Goal: Task Accomplishment & Management: Use online tool/utility

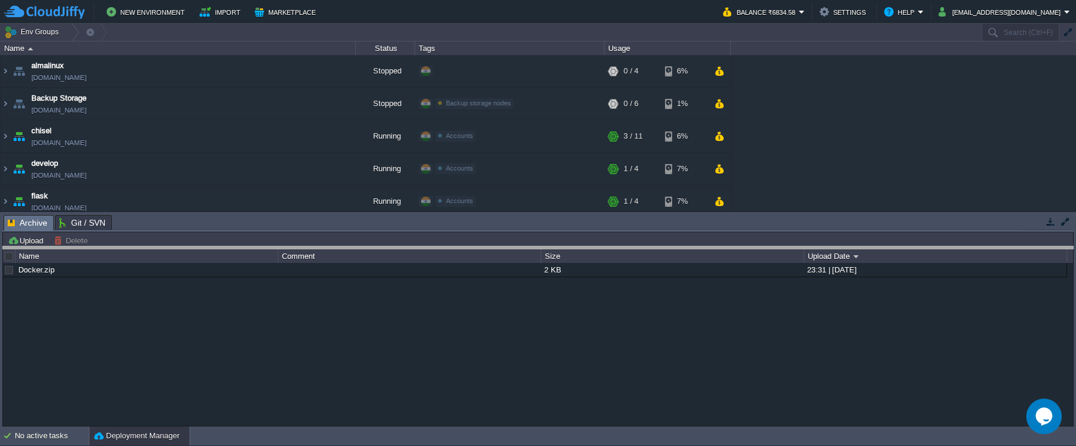
drag, startPoint x: 531, startPoint y: 218, endPoint x: 532, endPoint y: 255, distance: 36.7
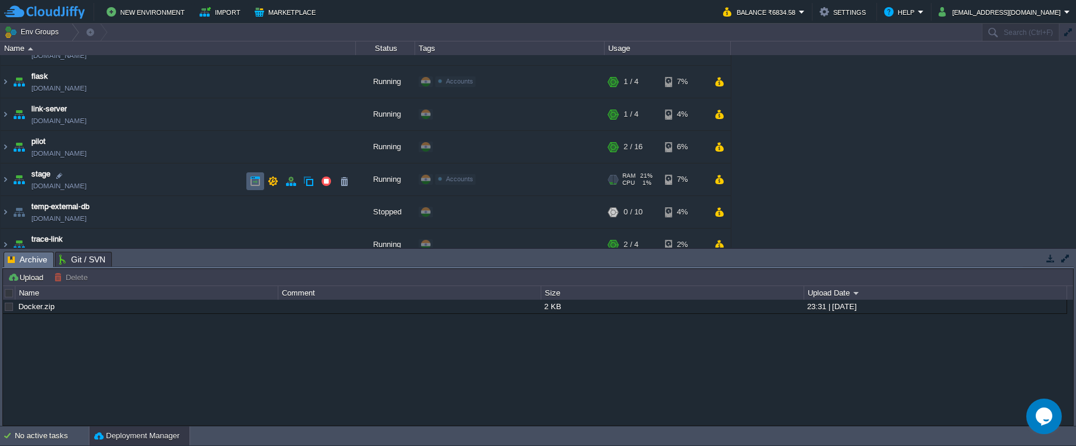
scroll to position [118, 0]
click at [149, 153] on td "pilot [DOMAIN_NAME]" at bounding box center [178, 148] width 355 height 33
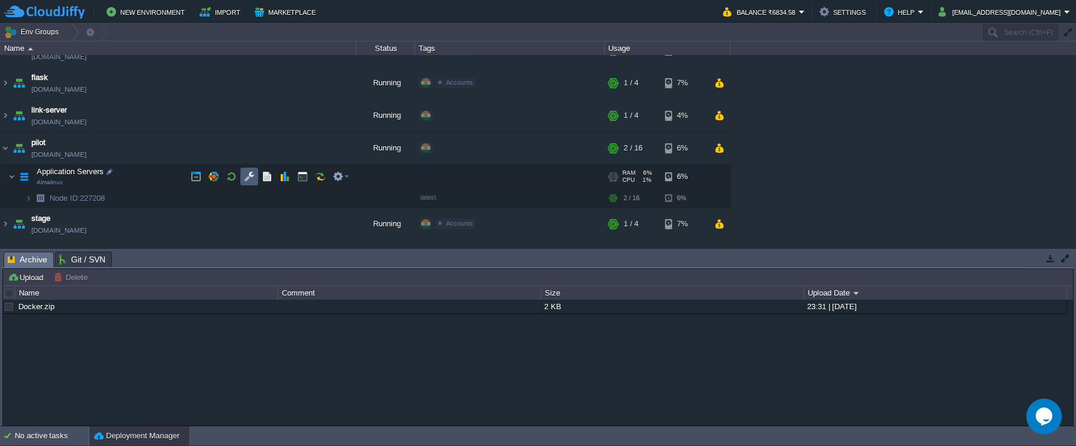
click at [249, 182] on td at bounding box center [249, 177] width 18 height 18
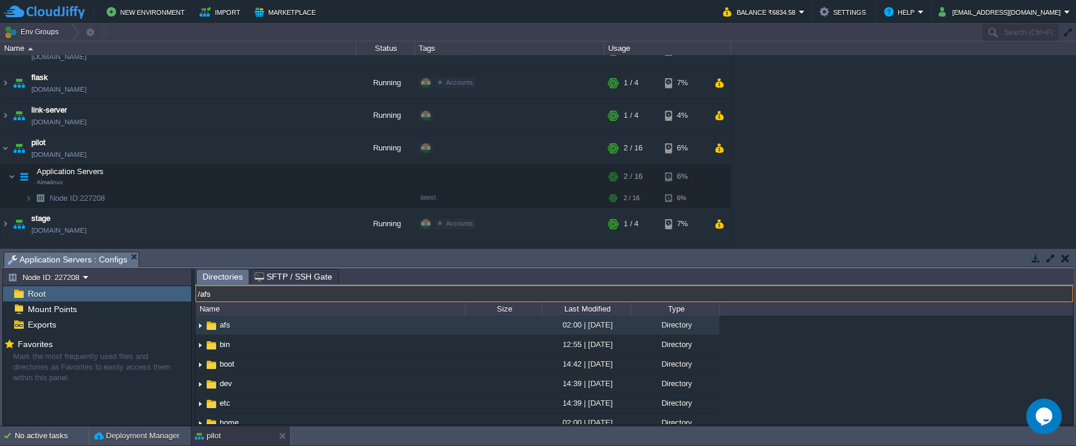
click at [309, 293] on input "/afs" at bounding box center [633, 293] width 877 height 17
type input "/usr/share"
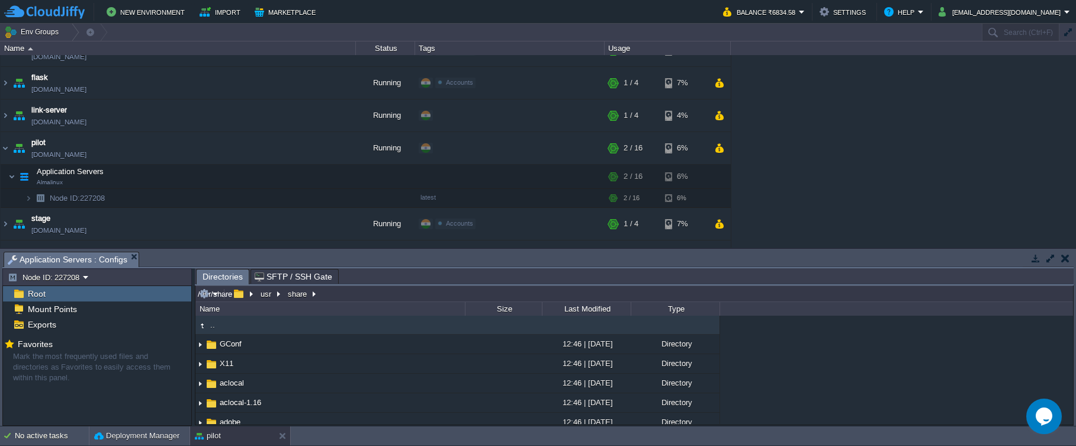
click at [379, 295] on input "/usr/share" at bounding box center [633, 293] width 877 height 17
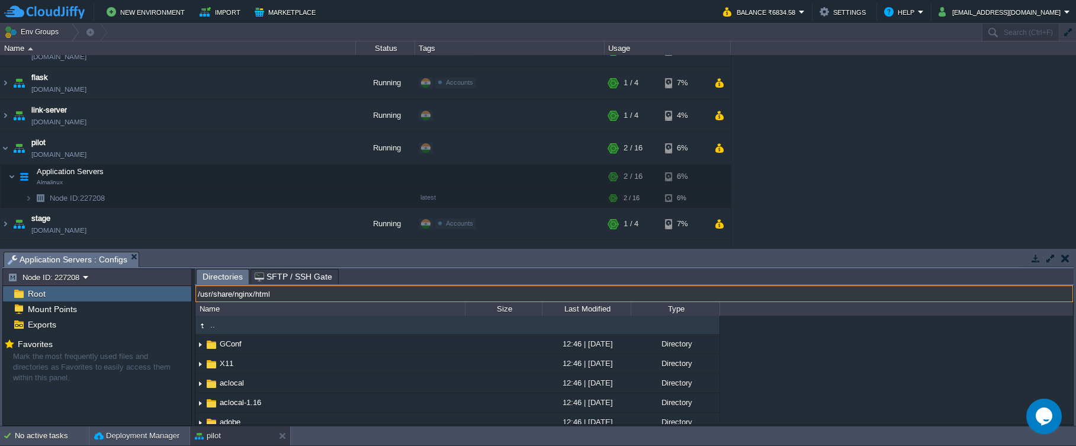
type input "/usr/share/nginx/html"
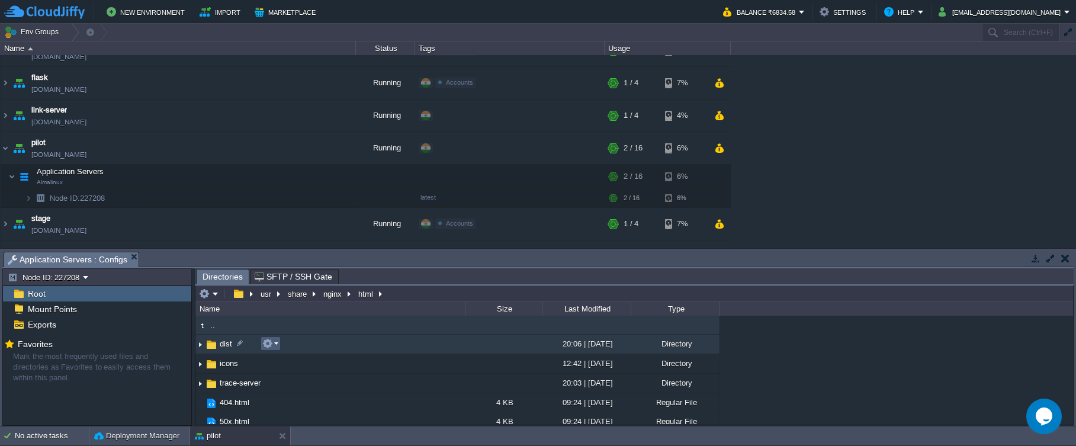
click at [278, 345] on td at bounding box center [271, 343] width 20 height 14
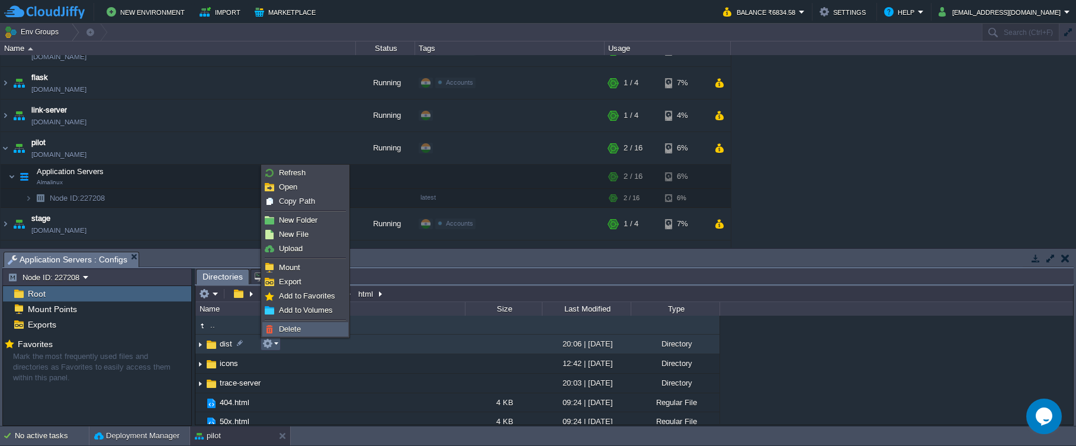
click at [294, 332] on span "Delete" at bounding box center [290, 328] width 22 height 9
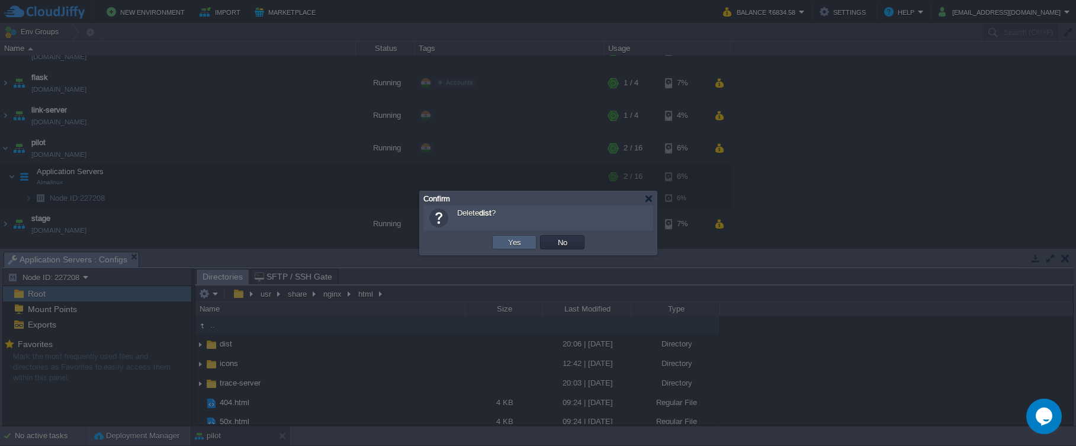
click at [497, 248] on td "Yes" at bounding box center [514, 242] width 44 height 14
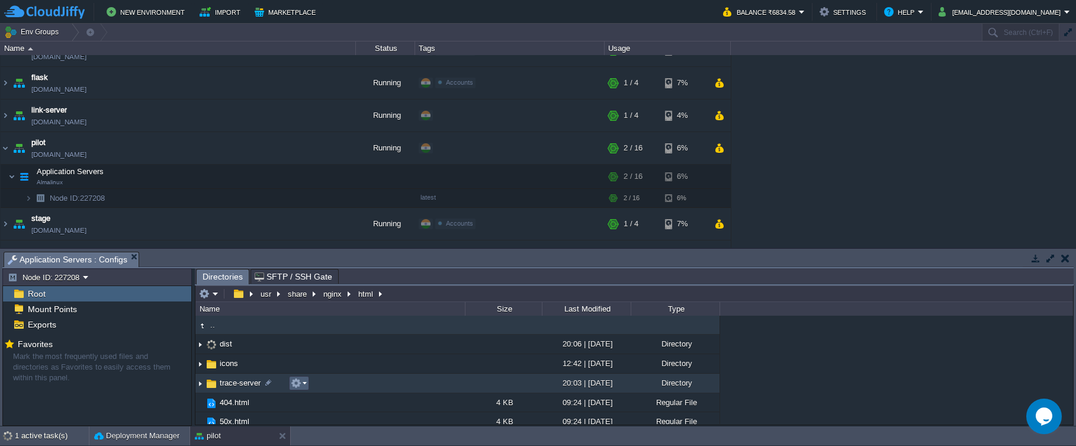
click at [304, 387] on em at bounding box center [299, 383] width 16 height 11
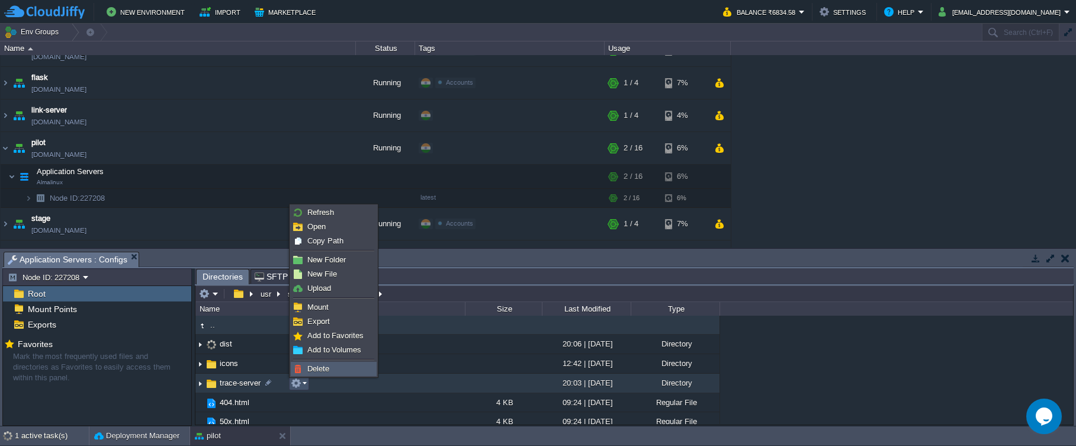
click at [324, 367] on span "Delete" at bounding box center [318, 368] width 22 height 9
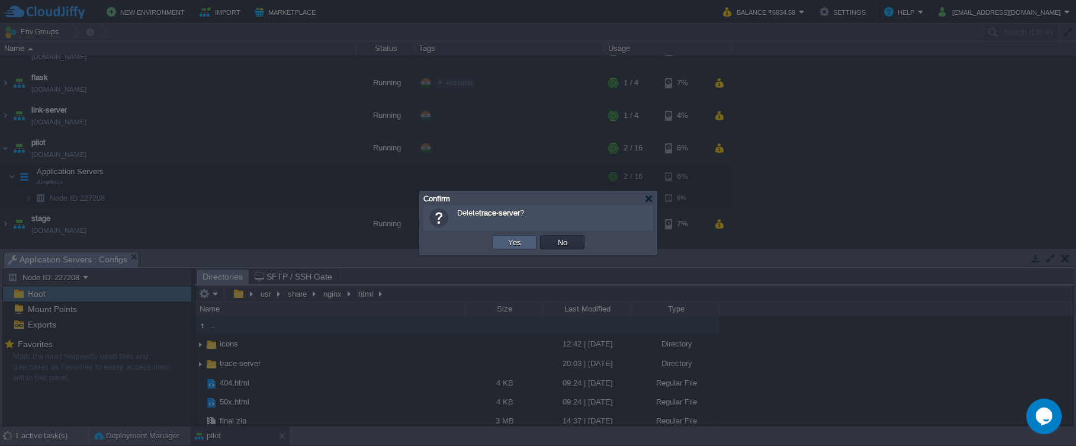
click at [507, 247] on button "Yes" at bounding box center [514, 242] width 20 height 11
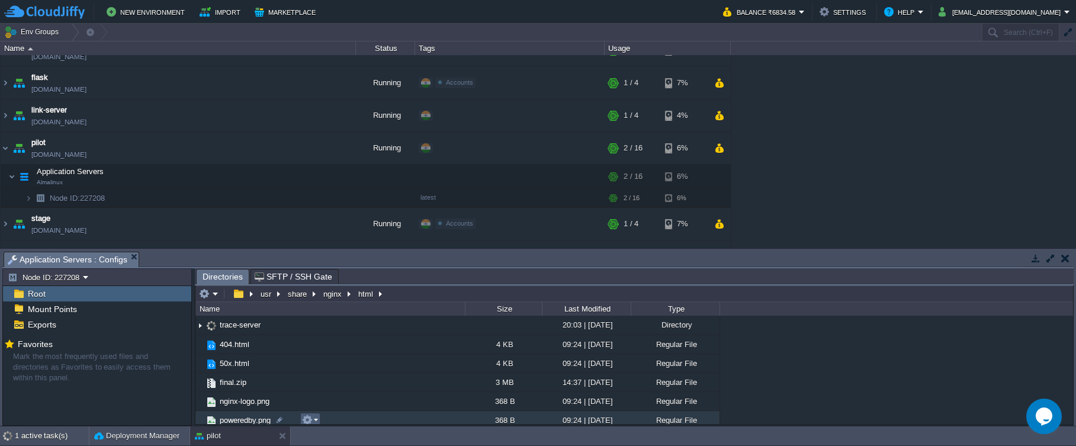
scroll to position [59, 0]
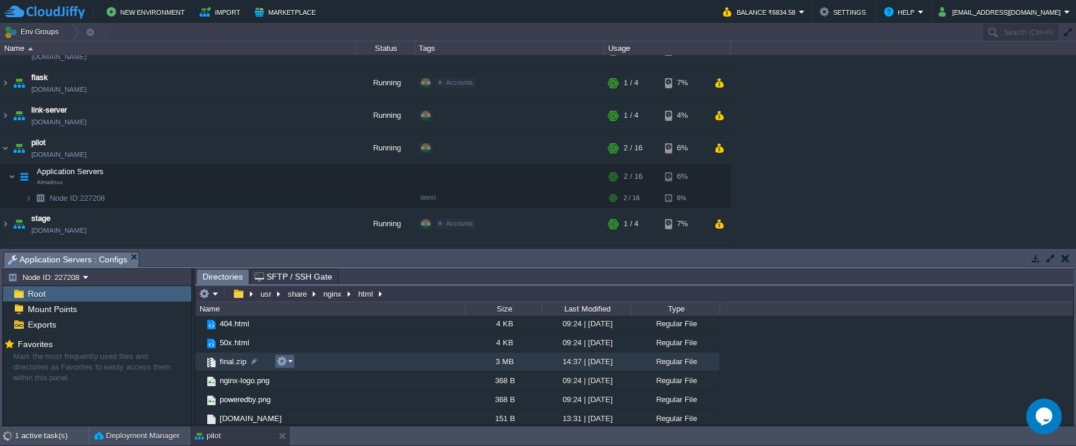
click at [292, 364] on em at bounding box center [284, 361] width 16 height 11
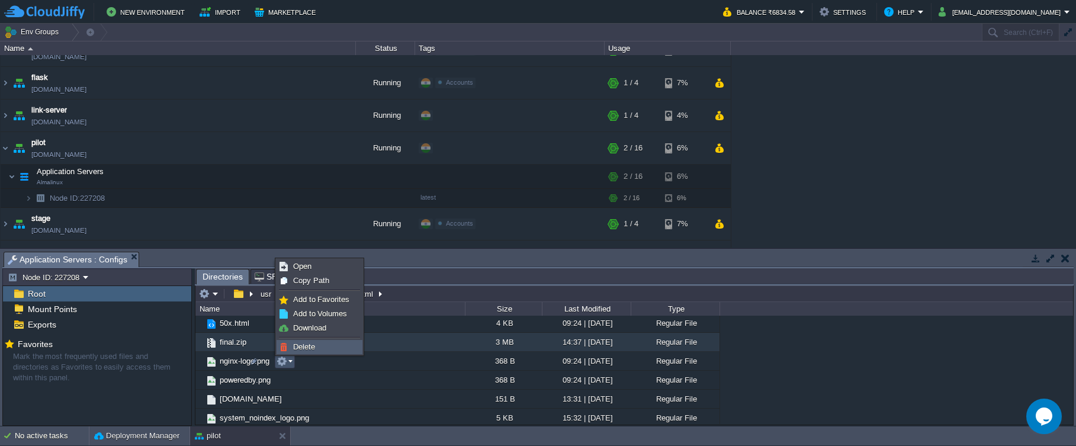
click at [308, 345] on span "Delete" at bounding box center [304, 346] width 22 height 9
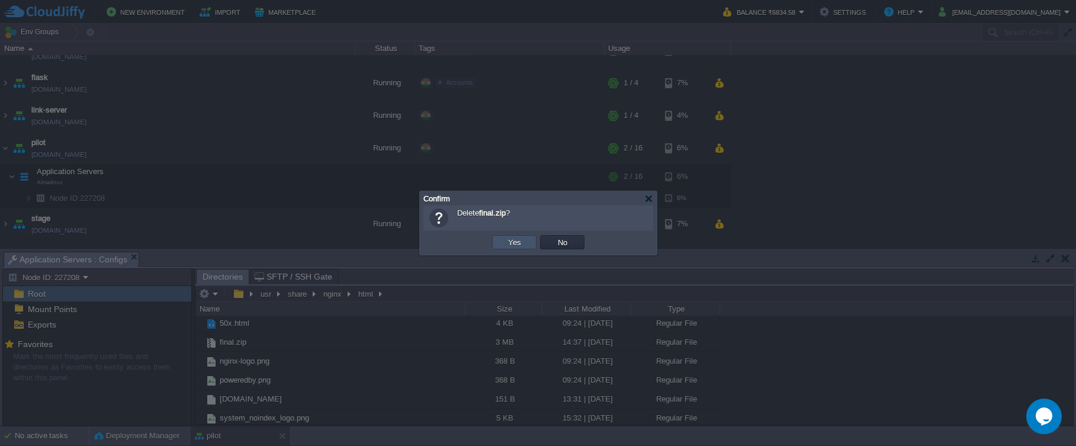
click at [507, 246] on button "Yes" at bounding box center [514, 242] width 20 height 11
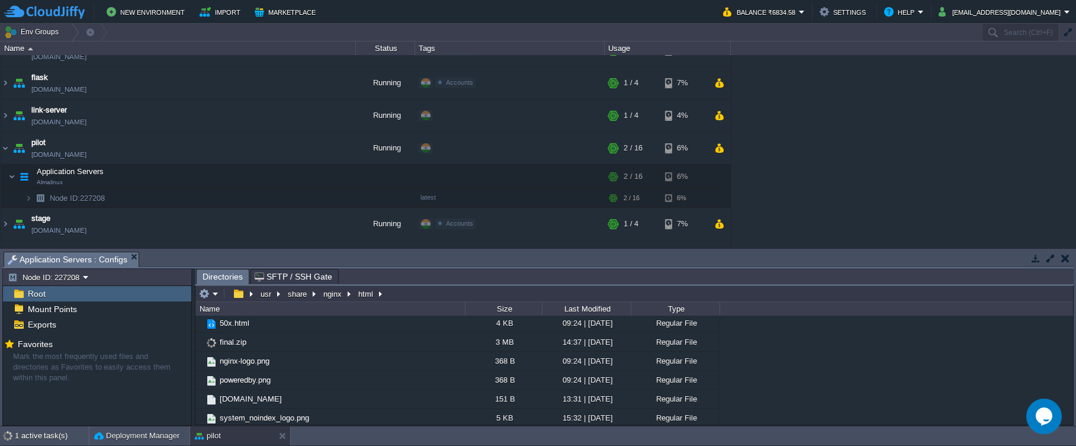
scroll to position [44, 0]
click at [214, 298] on em at bounding box center [209, 293] width 20 height 11
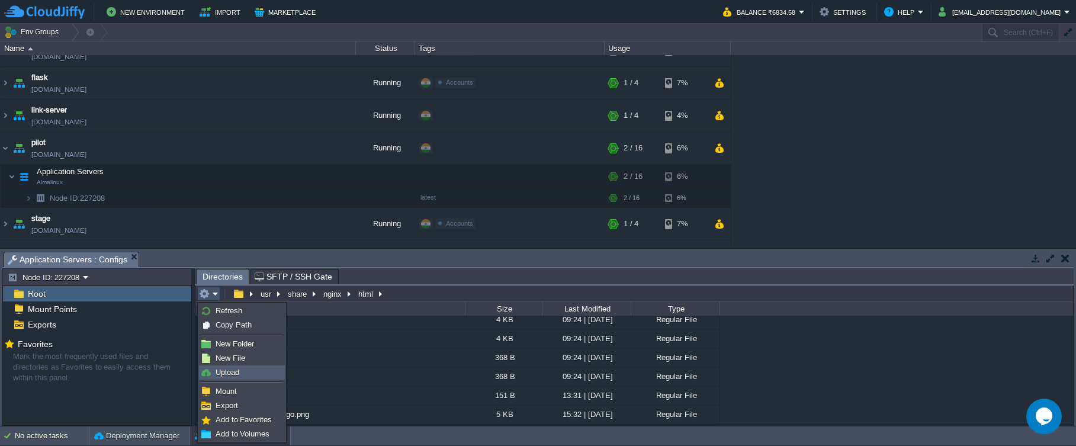
click at [227, 366] on link "Upload" at bounding box center [242, 372] width 85 height 13
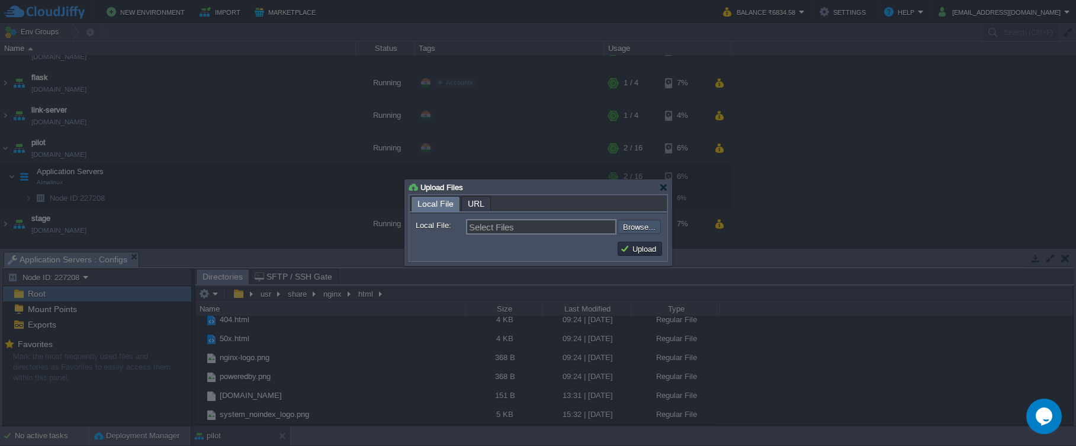
click at [635, 226] on input "file" at bounding box center [586, 227] width 150 height 14
type input "C:\fakepath\final.zip"
type input "final.zip"
click at [631, 252] on button "Upload" at bounding box center [640, 248] width 40 height 11
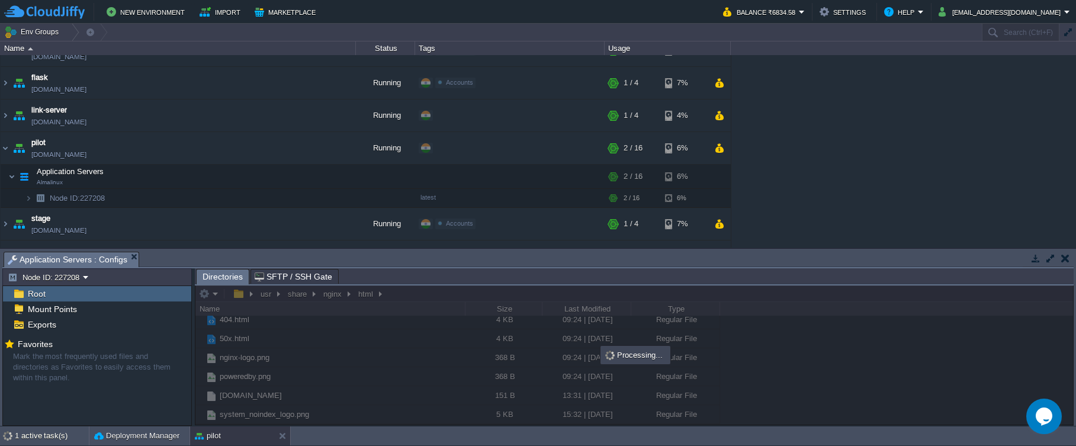
click at [390, 294] on div at bounding box center [633, 354] width 877 height 139
click at [300, 179] on button "button" at bounding box center [302, 176] width 11 height 11
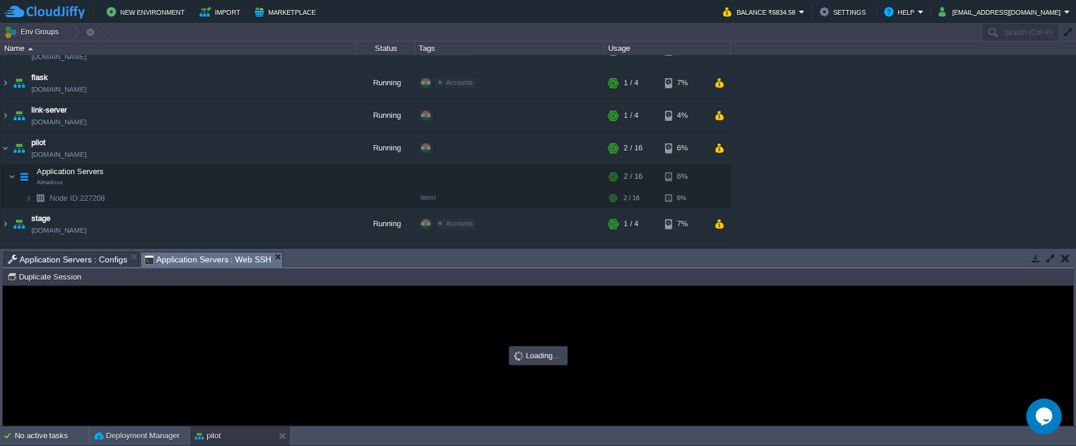
click at [112, 259] on span "Application Servers : Configs" at bounding box center [68, 259] width 120 height 14
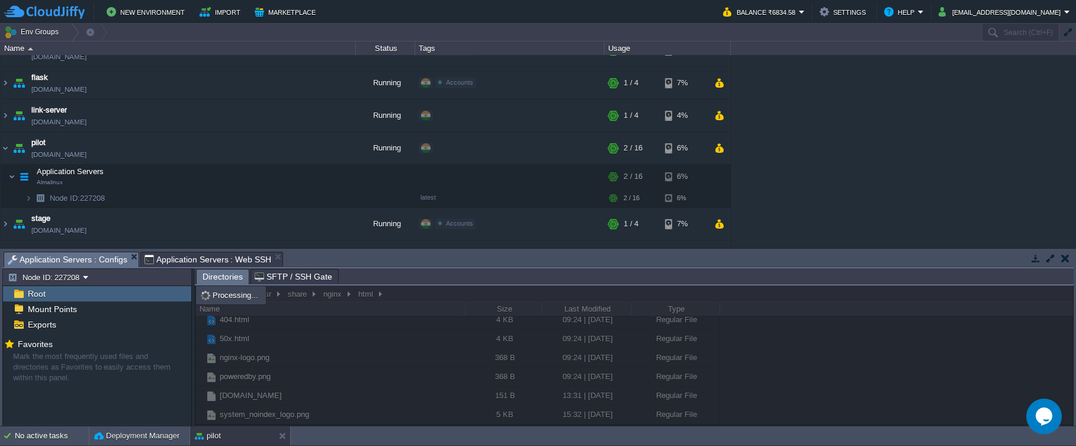
scroll to position [0, 0]
type input "#000000"
click at [219, 260] on span "Application Servers : Web SSH" at bounding box center [207, 259] width 127 height 14
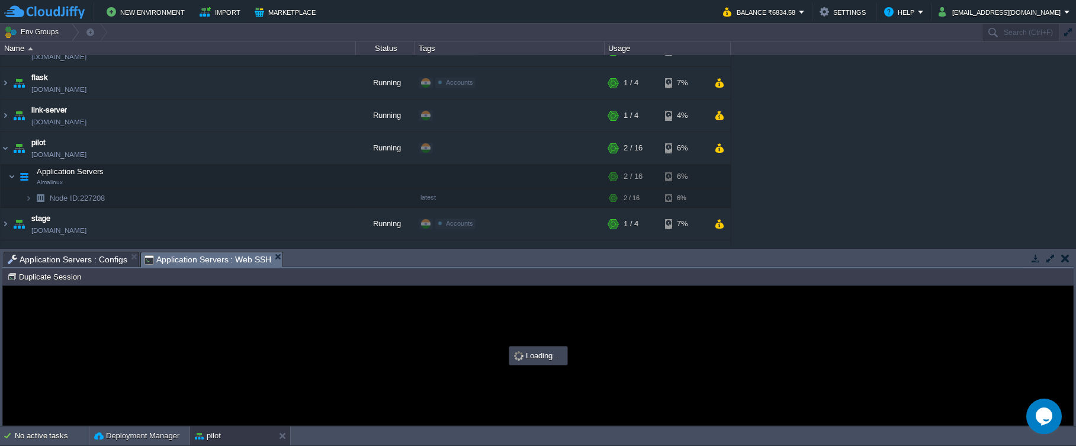
click at [105, 259] on span "Application Servers : Configs" at bounding box center [68, 259] width 120 height 14
click at [199, 263] on span "Application Servers : Web SSH" at bounding box center [207, 259] width 127 height 15
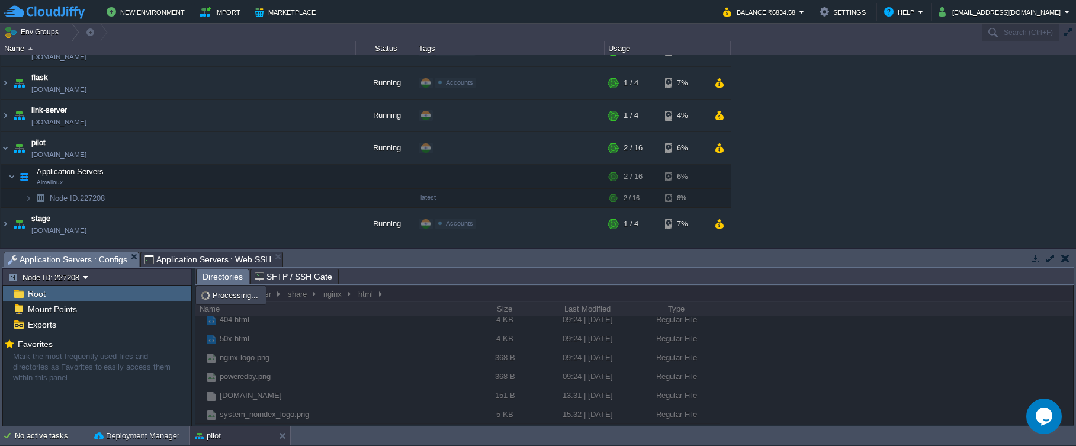
click at [108, 262] on span "Application Servers : Configs" at bounding box center [68, 259] width 120 height 15
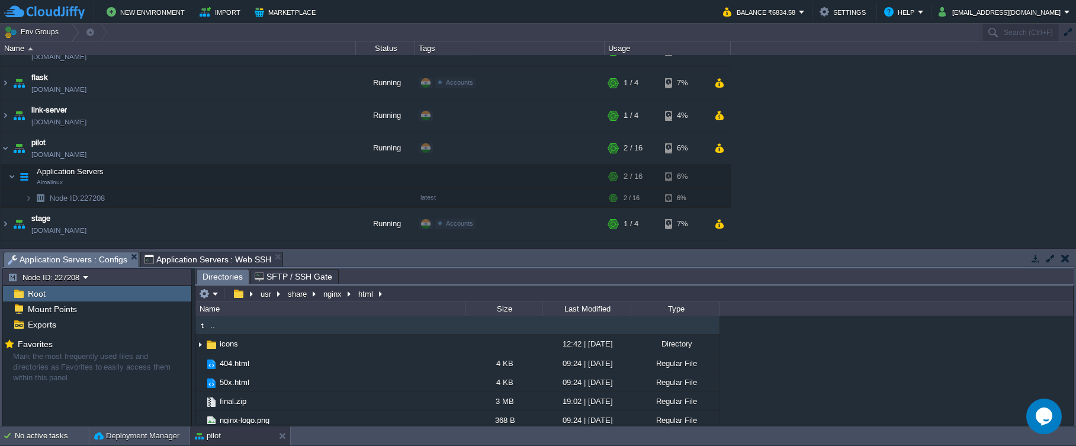
type input "/usr/share/nginx/html"
click at [390, 294] on input "/usr/share/nginx/html" at bounding box center [633, 293] width 877 height 17
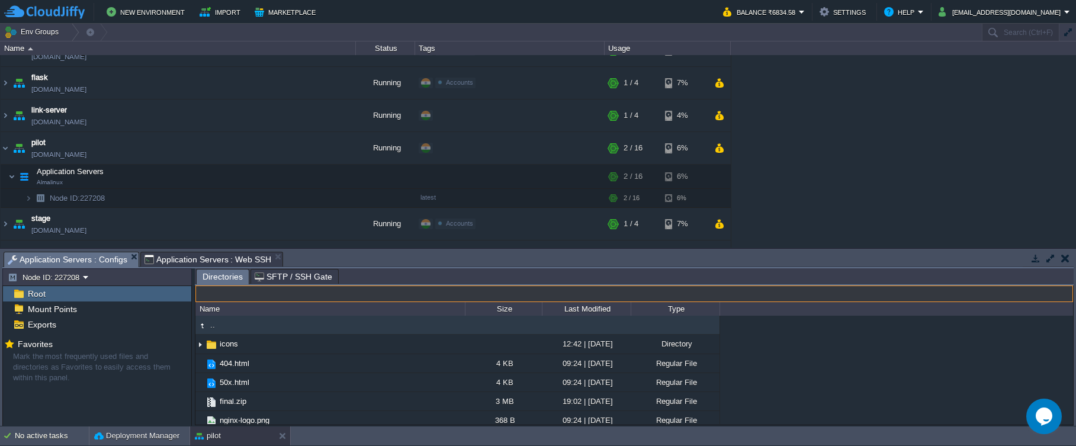
click at [244, 260] on span "Application Servers : Web SSH" at bounding box center [207, 259] width 127 height 14
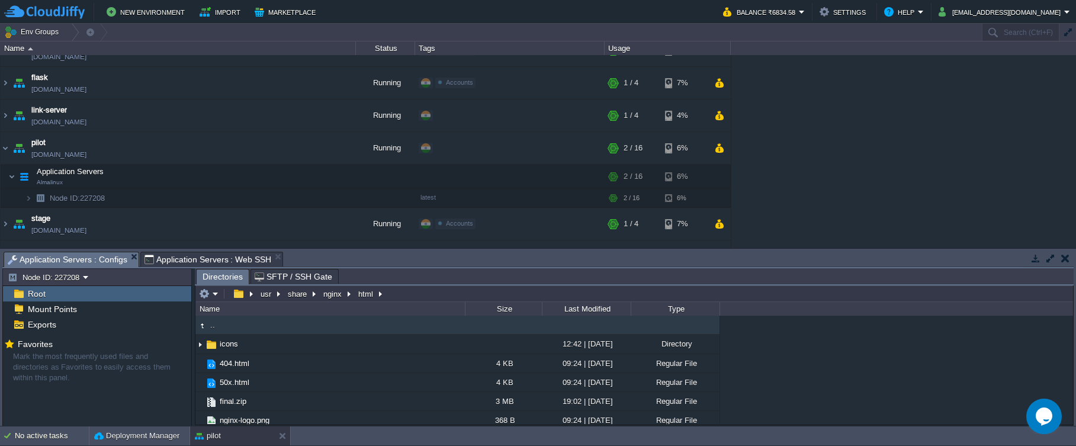
click at [115, 259] on span "Application Servers : Configs" at bounding box center [68, 259] width 120 height 15
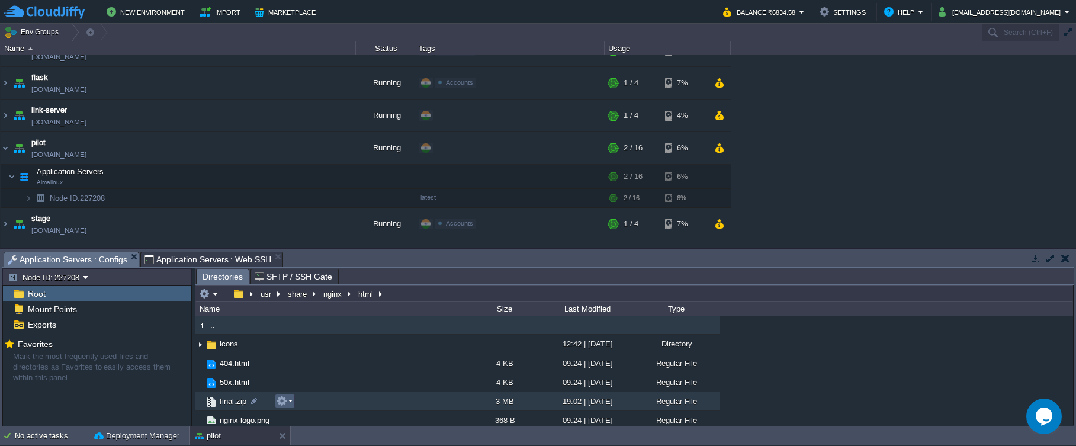
click at [291, 403] on em at bounding box center [284, 401] width 16 height 11
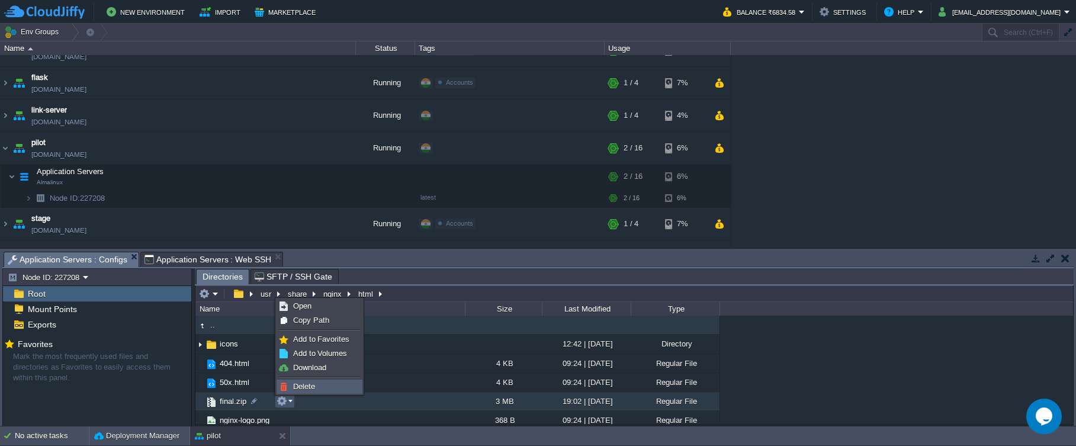
click at [301, 388] on span "Delete" at bounding box center [304, 386] width 22 height 9
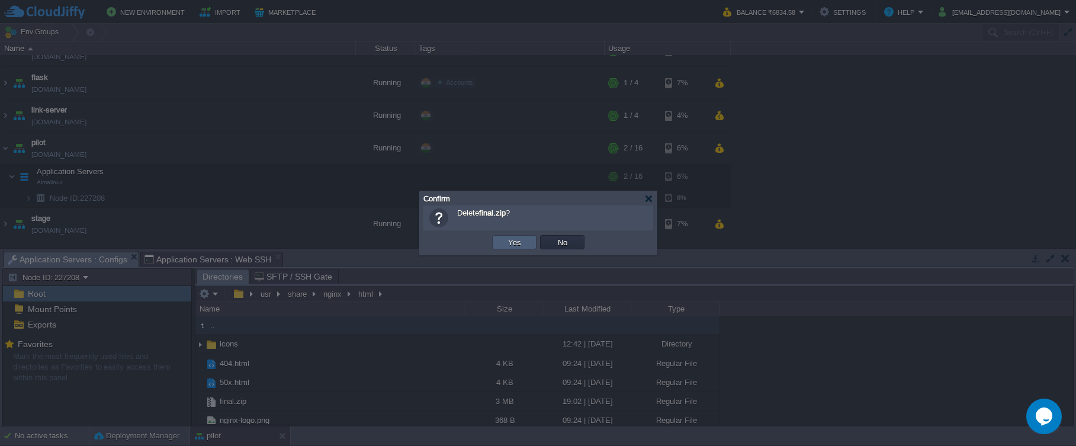
click at [513, 245] on button "Yes" at bounding box center [514, 242] width 20 height 11
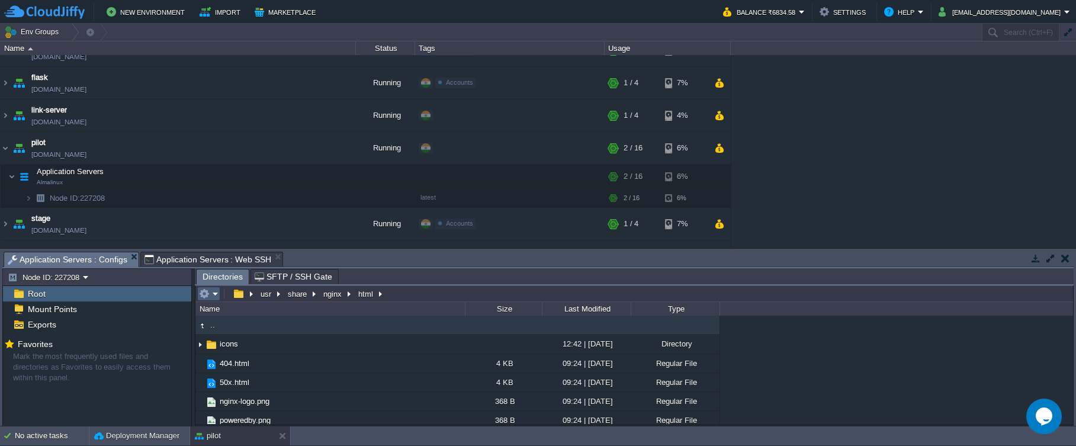
click at [218, 300] on td at bounding box center [208, 294] width 23 height 14
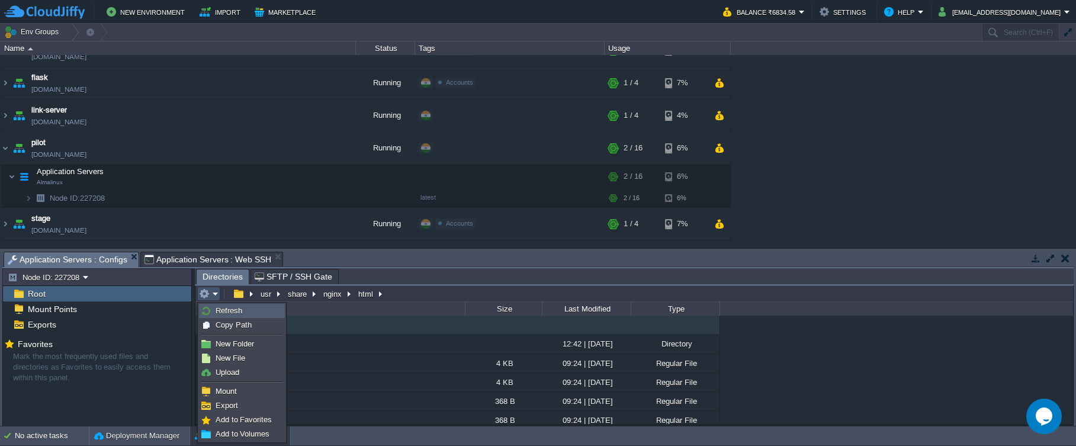
click at [245, 309] on link "Refresh" at bounding box center [242, 310] width 85 height 13
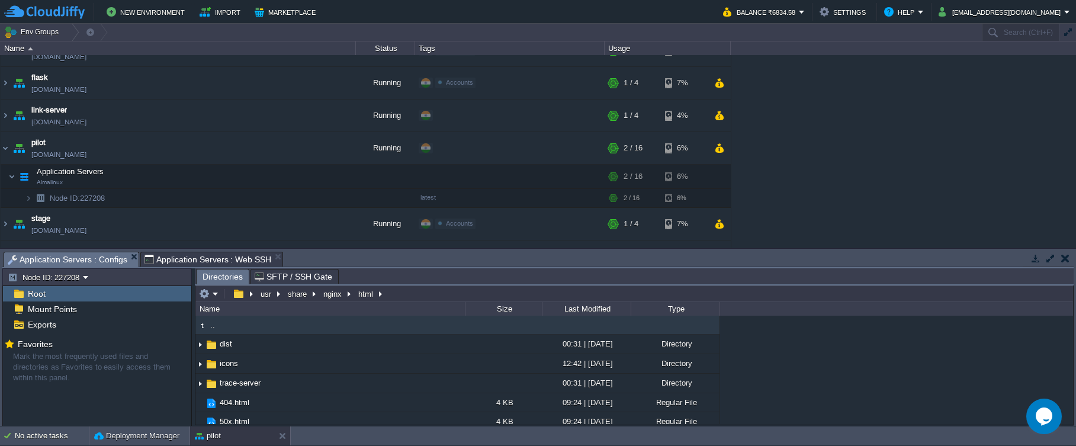
click at [181, 264] on span "Application Servers : Web SSH" at bounding box center [207, 259] width 127 height 14
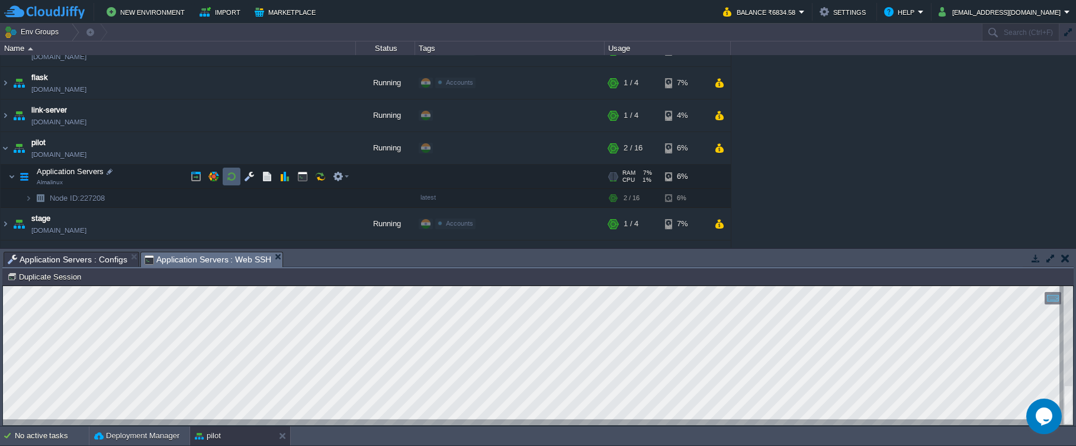
click at [227, 175] on button "button" at bounding box center [231, 176] width 11 height 11
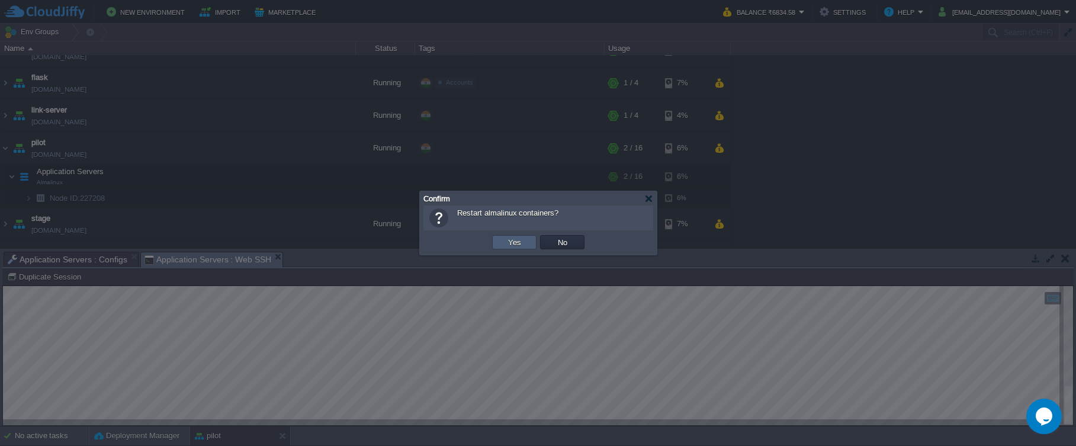
click at [507, 243] on button "Yes" at bounding box center [514, 242] width 20 height 11
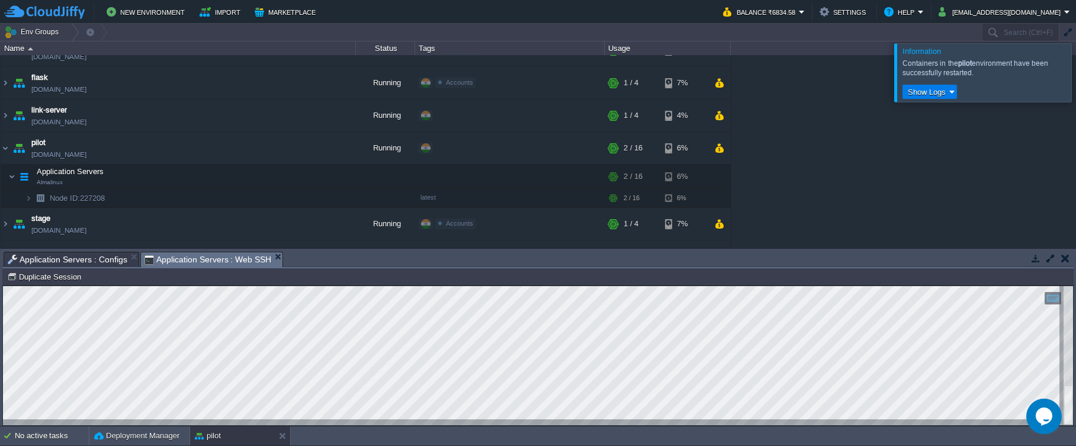
click at [1075, 72] on div at bounding box center [1090, 72] width 0 height 58
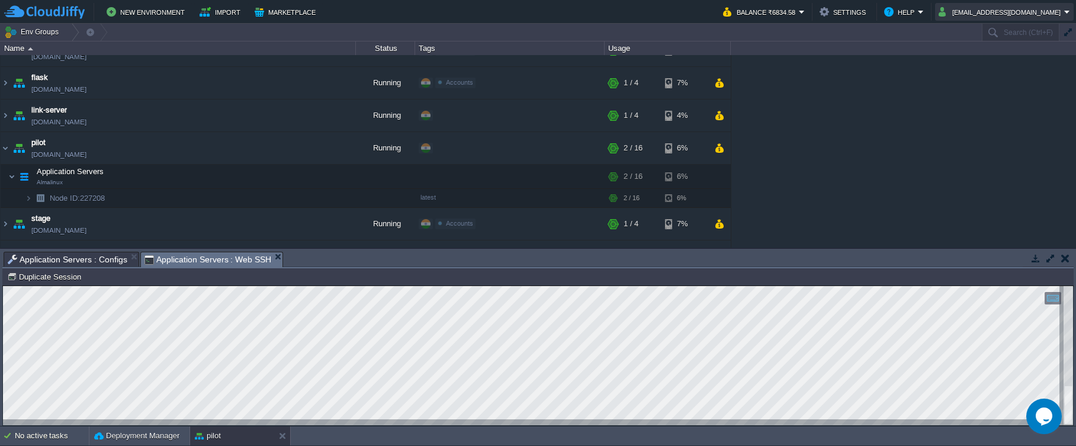
click at [993, 9] on button "[EMAIL_ADDRESS][DOMAIN_NAME]" at bounding box center [1001, 12] width 126 height 14
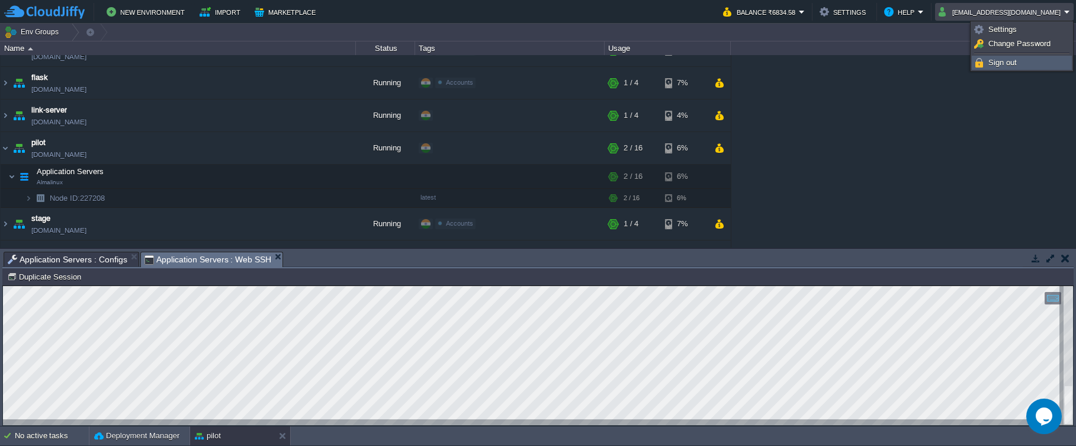
click at [1011, 60] on span "Sign out" at bounding box center [1002, 62] width 28 height 9
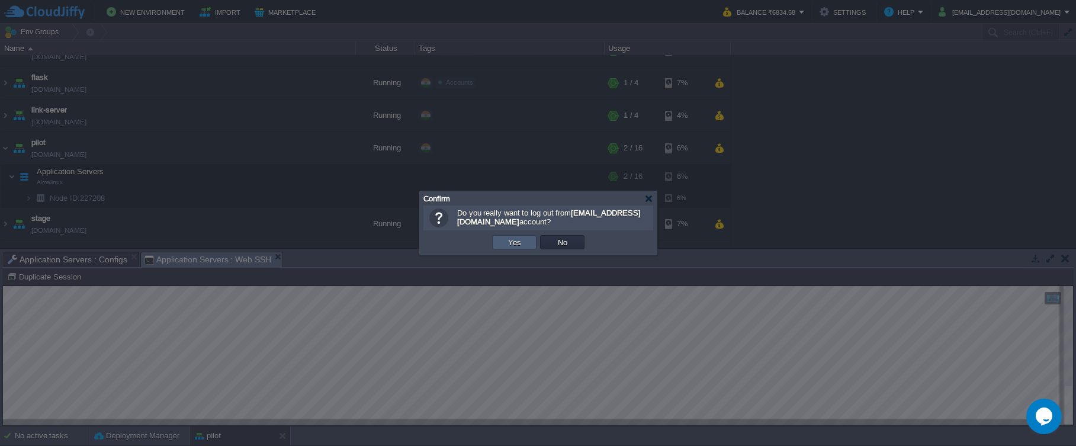
click at [527, 242] on td "Yes" at bounding box center [514, 242] width 44 height 14
